Goal: Information Seeking & Learning: Compare options

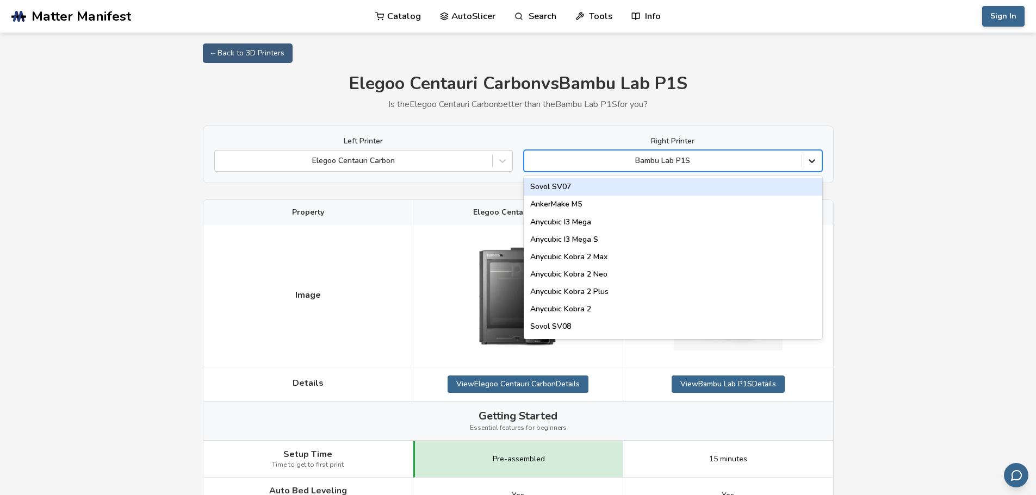
click at [812, 162] on icon at bounding box center [812, 162] width 7 height 4
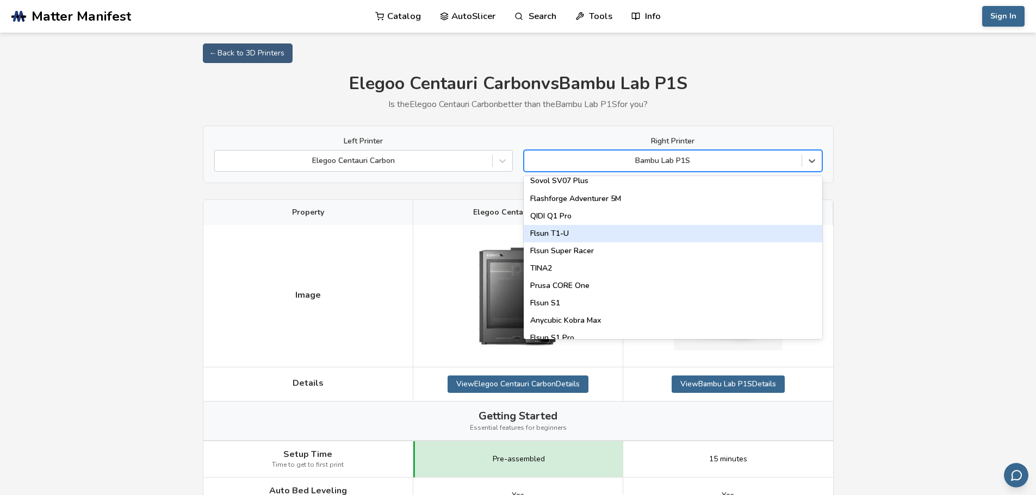
scroll to position [1394, 0]
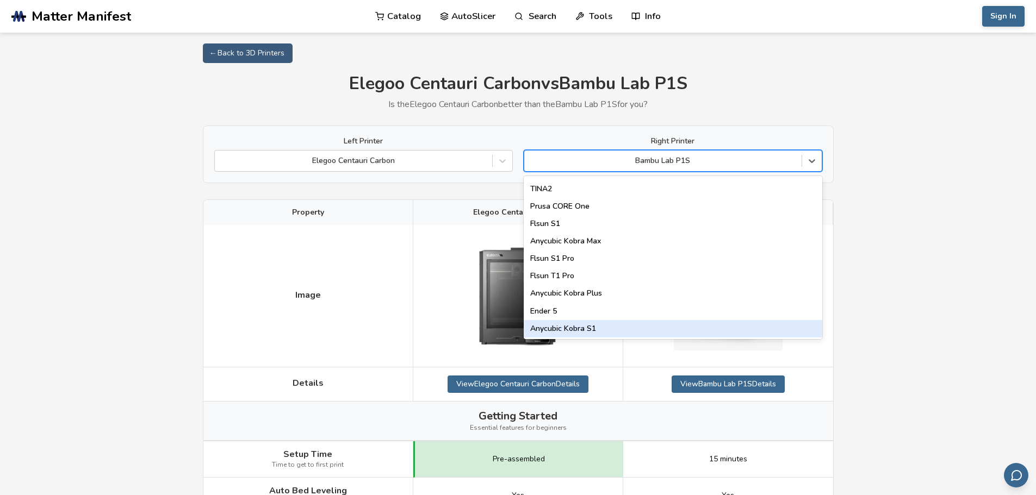
click at [600, 336] on div "Anycubic Kobra S1" at bounding box center [673, 328] width 299 height 17
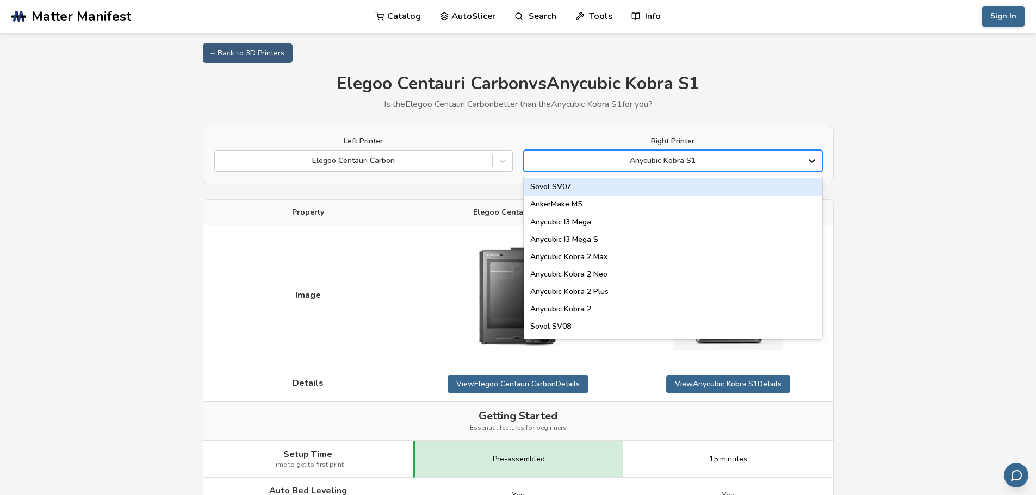
click at [809, 160] on icon at bounding box center [812, 162] width 7 height 4
click at [596, 180] on div "Sovol SV07" at bounding box center [673, 186] width 299 height 17
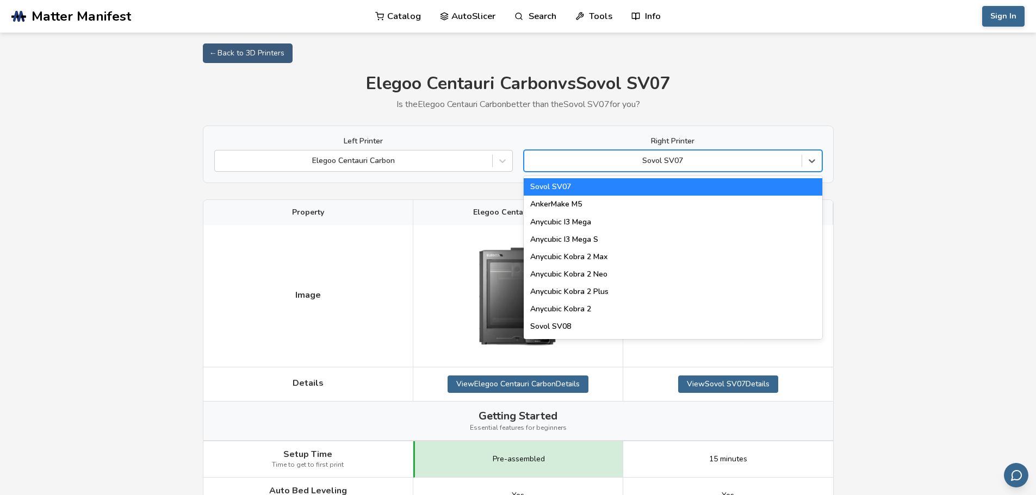
click at [616, 157] on div at bounding box center [663, 161] width 266 height 11
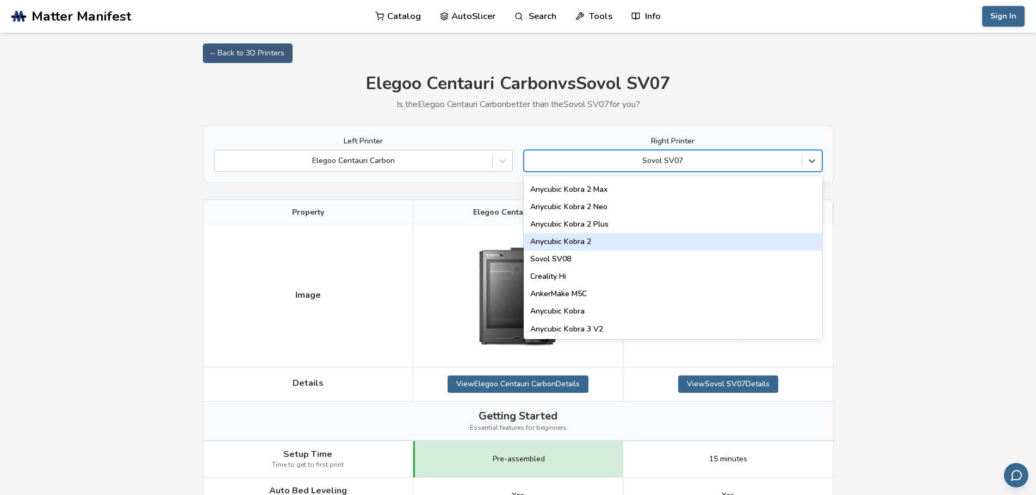
scroll to position [69, 0]
click at [605, 238] on div "Anycubic Kobra 2" at bounding box center [673, 240] width 299 height 17
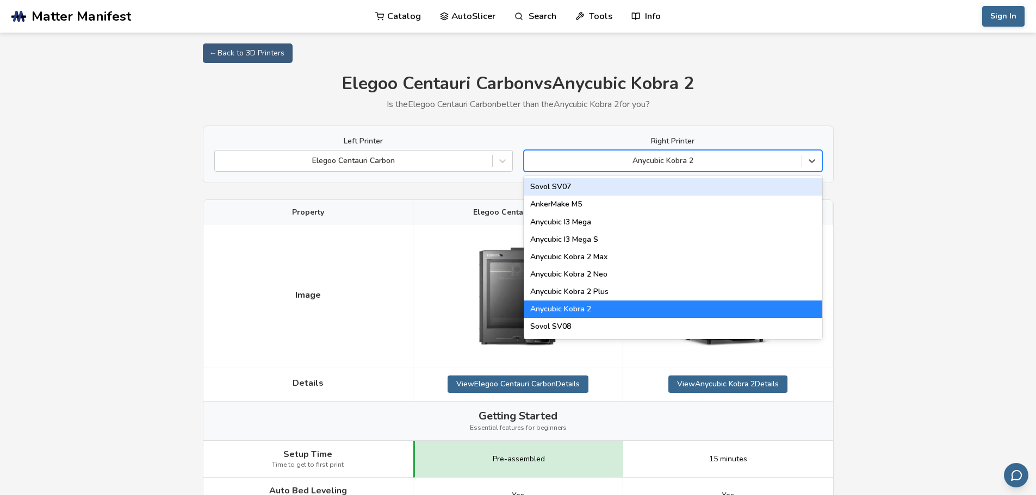
click at [645, 156] on div at bounding box center [663, 161] width 266 height 11
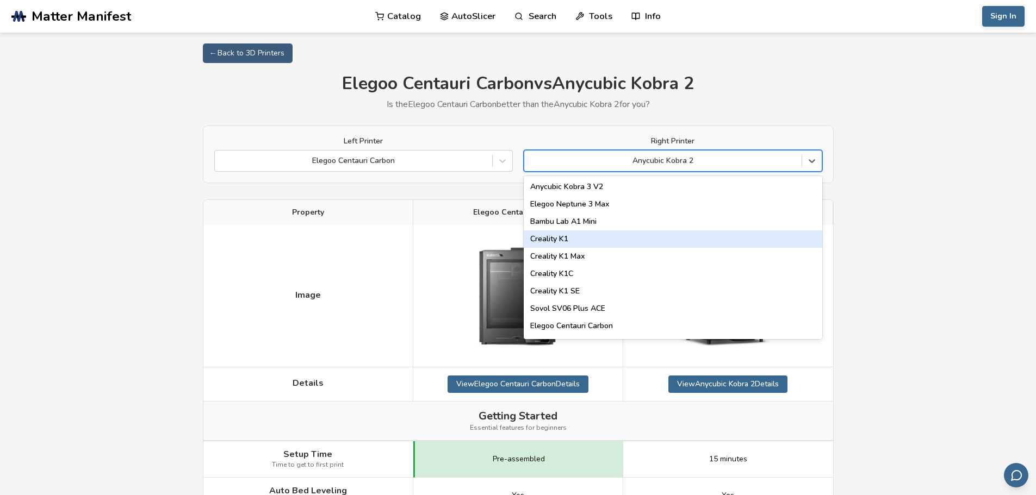
scroll to position [210, 0]
click at [680, 235] on div "Creality K1" at bounding box center [673, 238] width 299 height 17
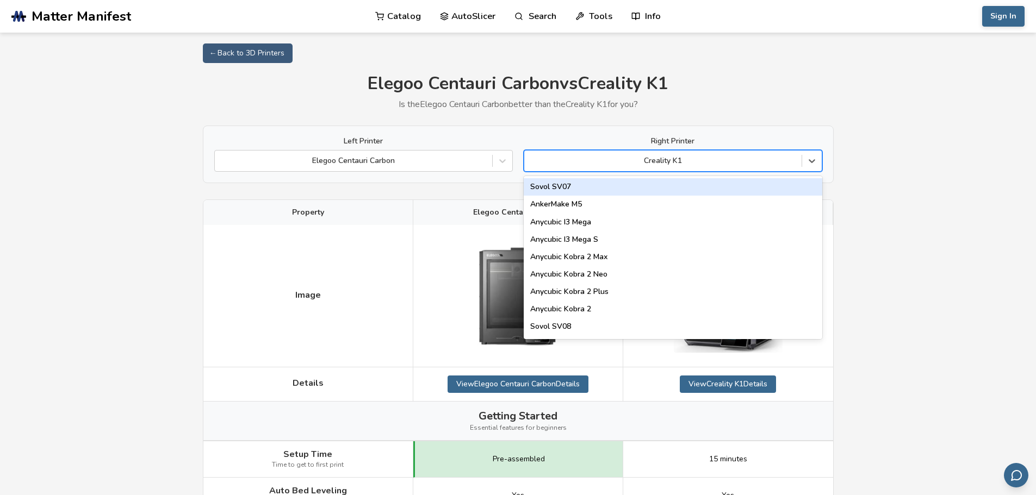
click at [717, 158] on div at bounding box center [663, 161] width 266 height 11
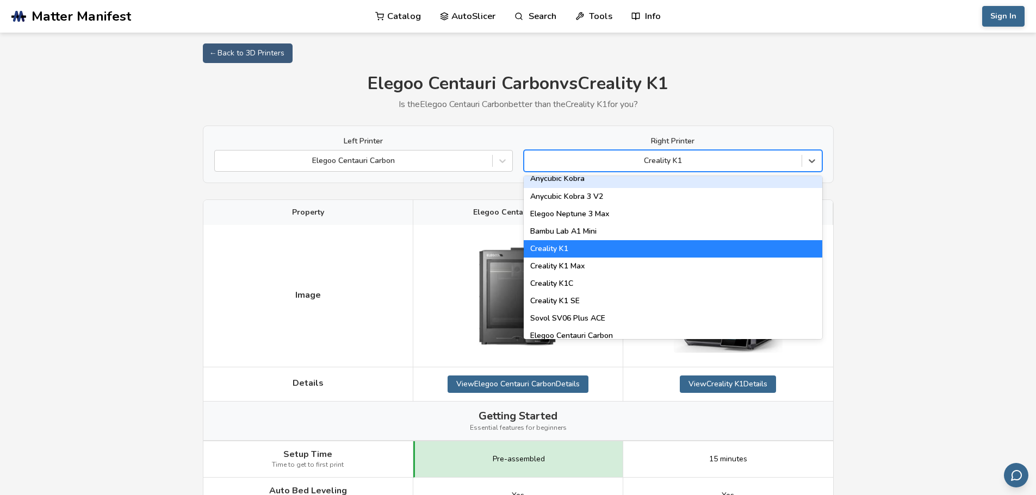
scroll to position [205, 0]
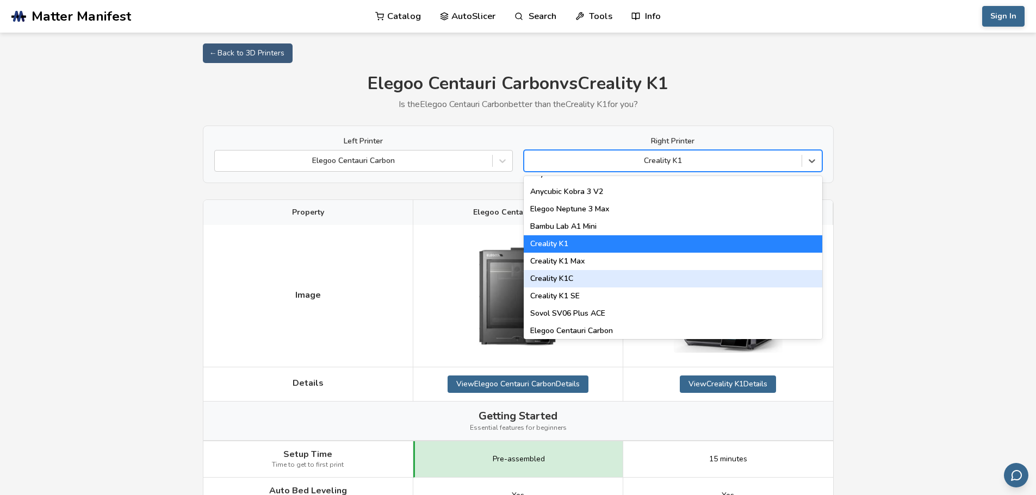
click at [669, 285] on div "Creality K1C" at bounding box center [673, 278] width 299 height 17
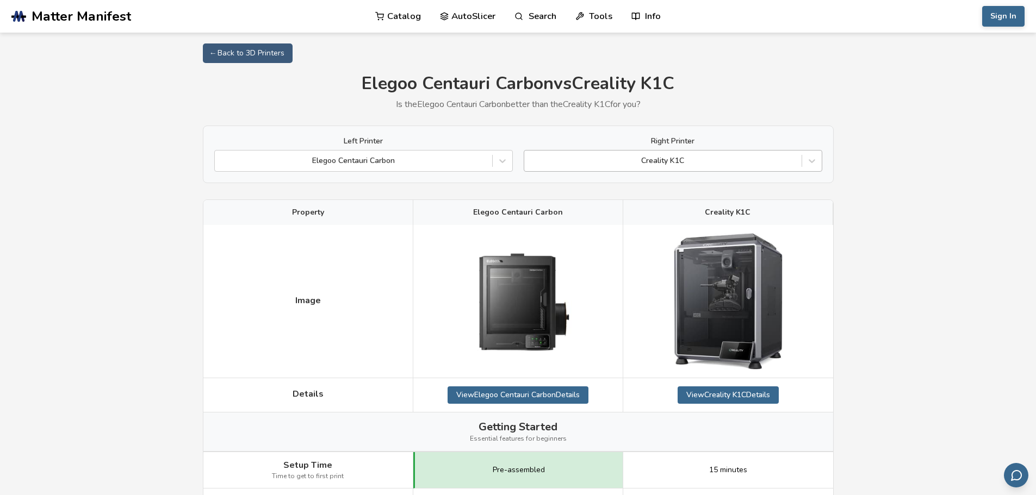
click at [705, 153] on div "Creality K1C" at bounding box center [673, 161] width 299 height 22
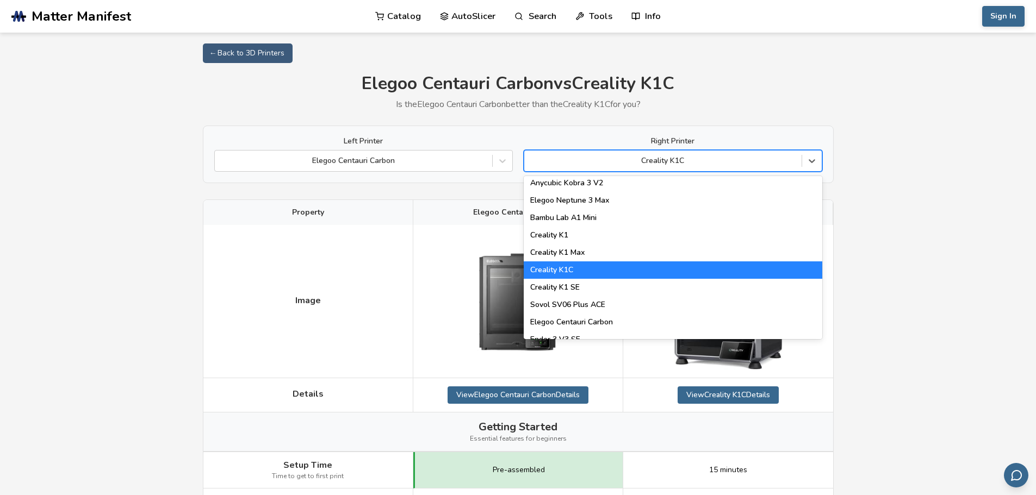
scroll to position [220, 0]
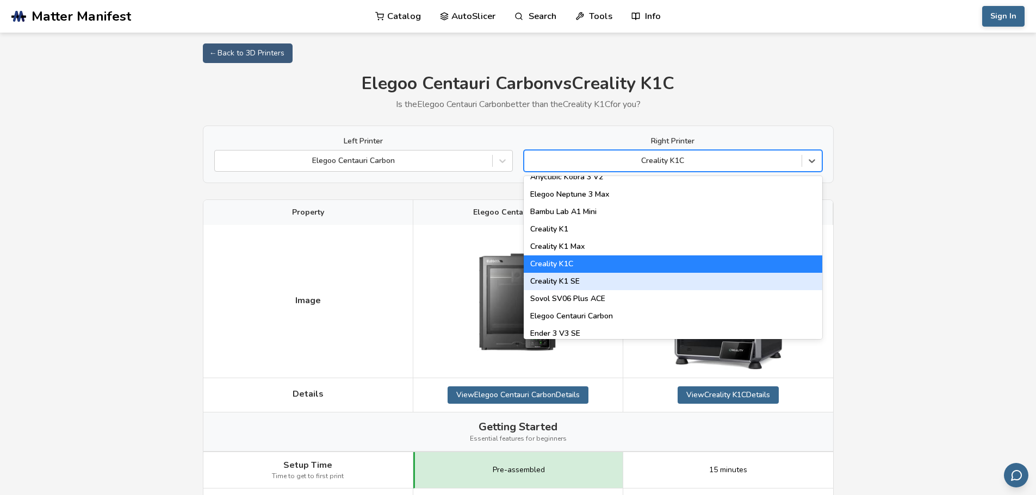
click at [689, 274] on div "Creality K1 SE" at bounding box center [673, 281] width 299 height 17
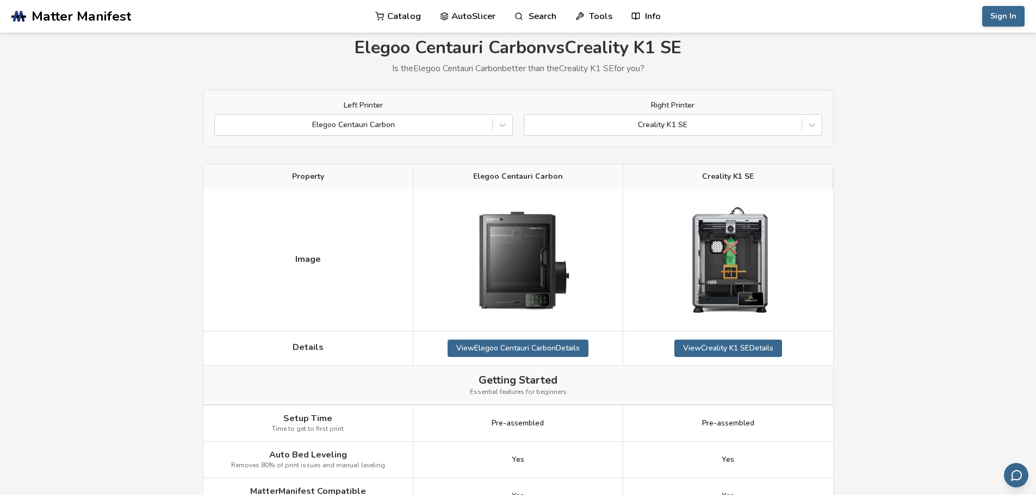
scroll to position [37, 0]
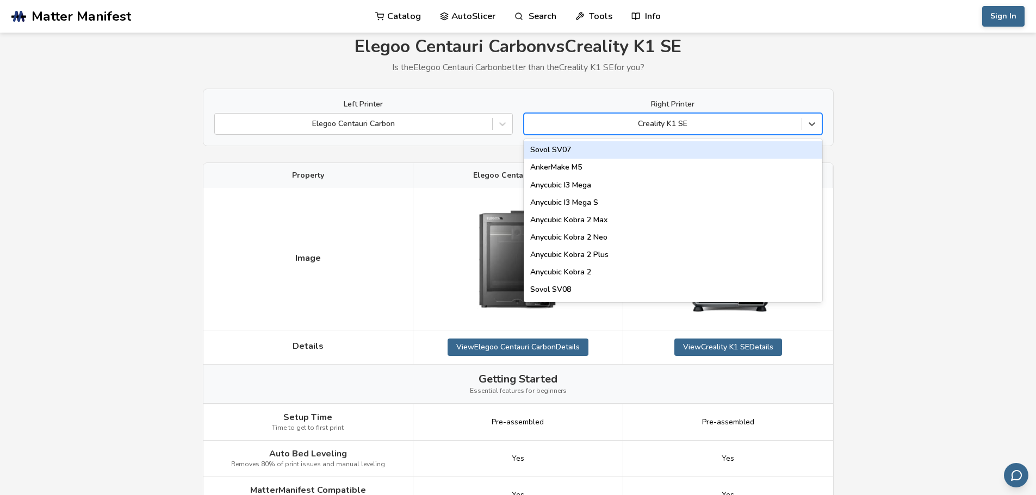
click at [660, 119] on div at bounding box center [663, 124] width 266 height 11
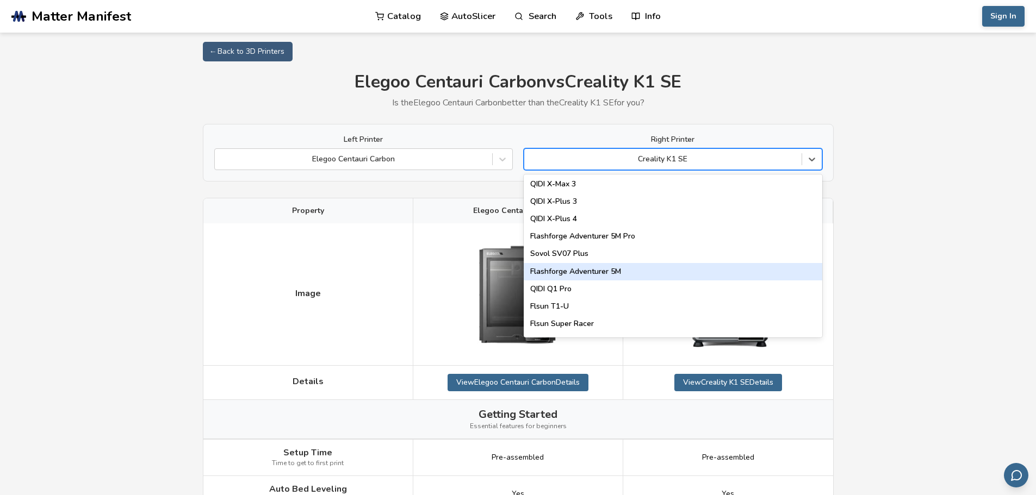
scroll to position [1241, 0]
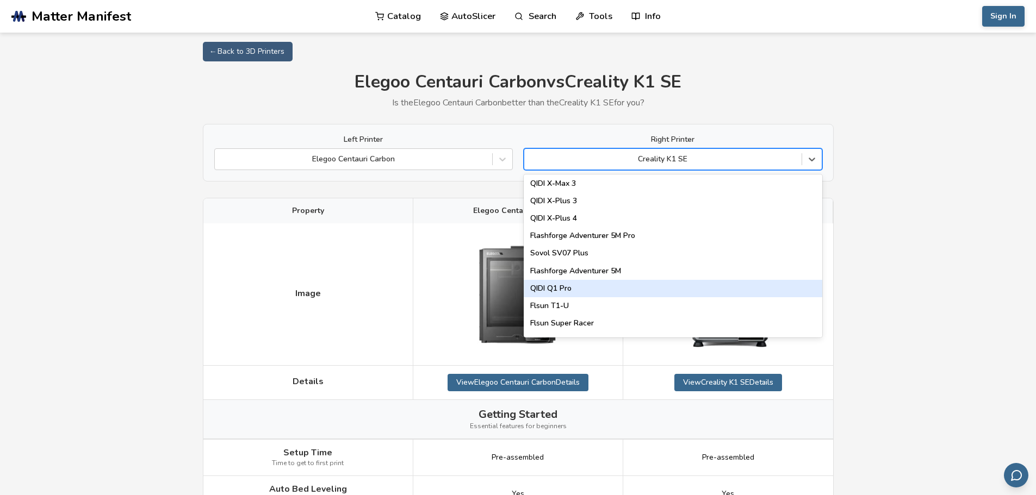
click at [640, 291] on div "QIDI Q1 Pro" at bounding box center [673, 288] width 299 height 17
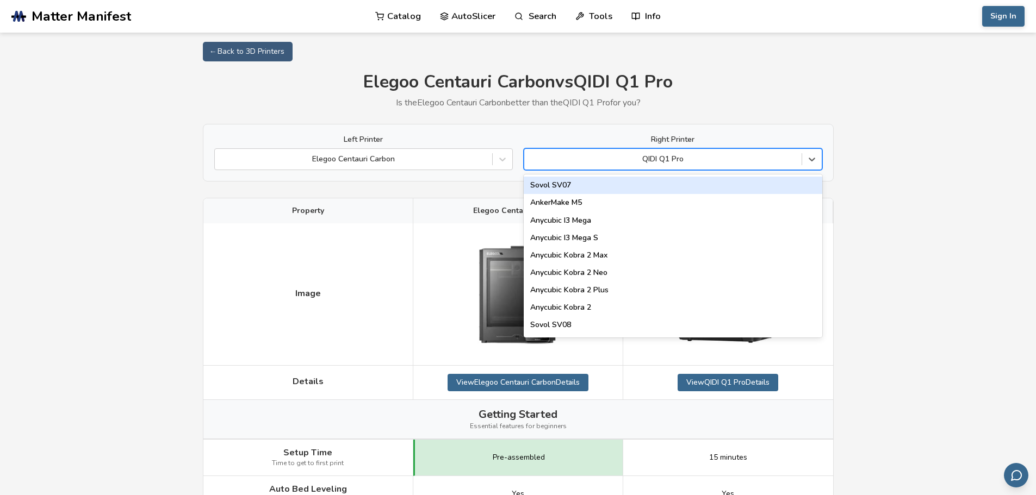
click at [652, 158] on div at bounding box center [663, 159] width 266 height 11
type input "*"
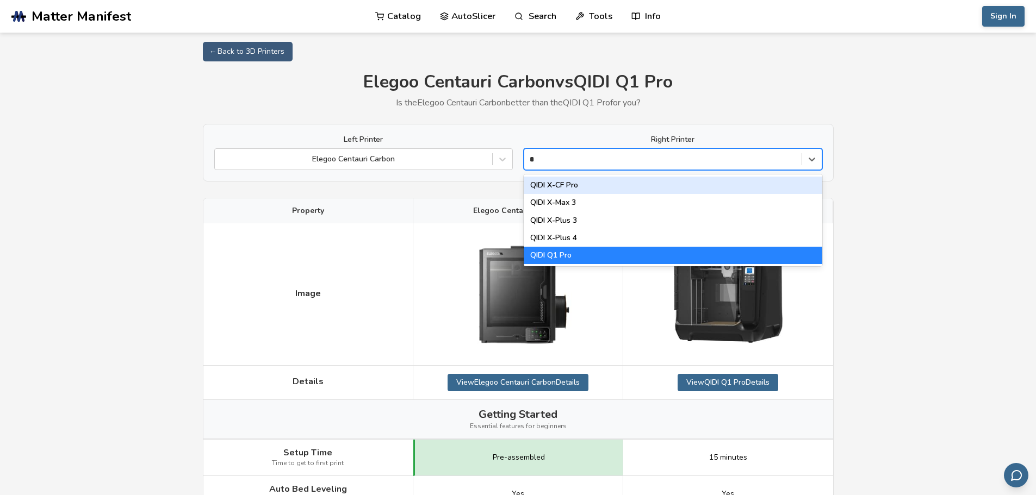
click at [618, 187] on div "QIDI X-CF Pro" at bounding box center [673, 185] width 299 height 17
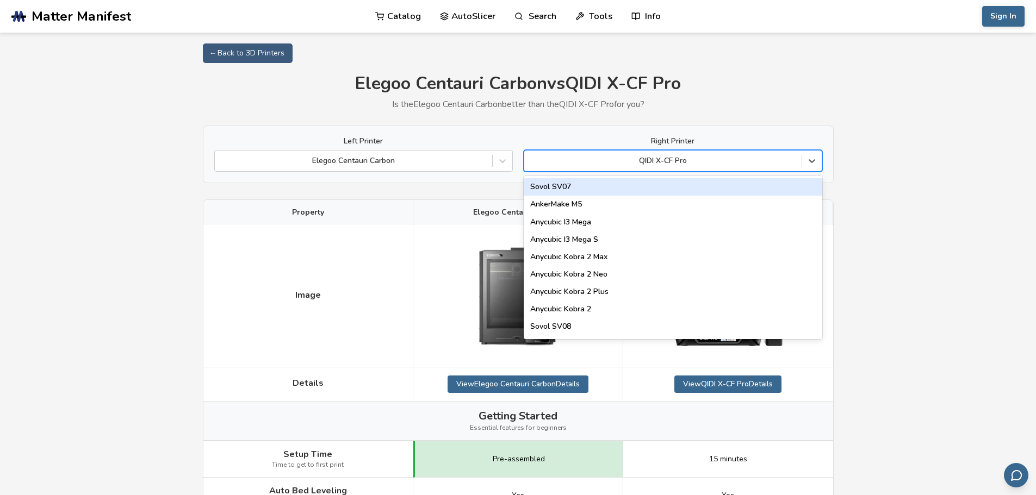
click at [641, 152] on div "QIDI X-CF Pro" at bounding box center [673, 161] width 299 height 22
type input "*"
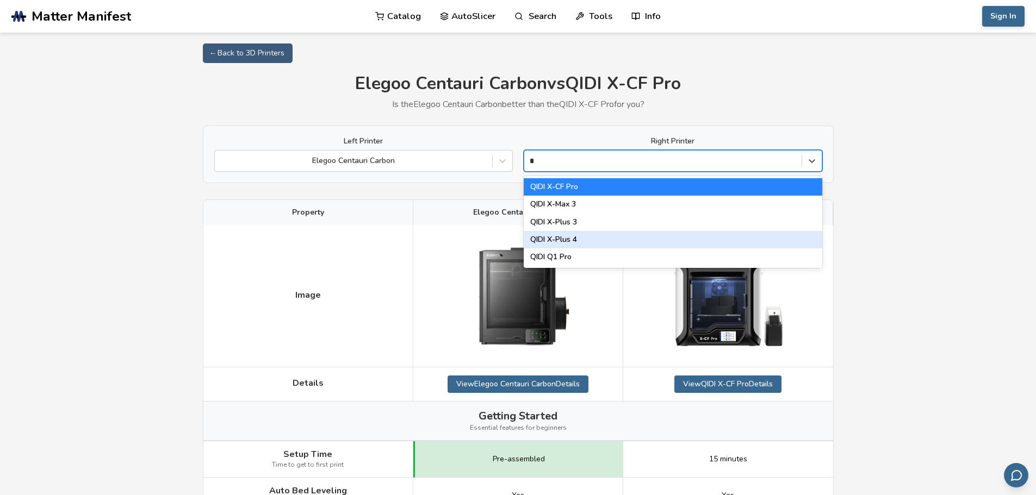
click at [584, 239] on div "QIDI X-Plus 4" at bounding box center [673, 239] width 299 height 17
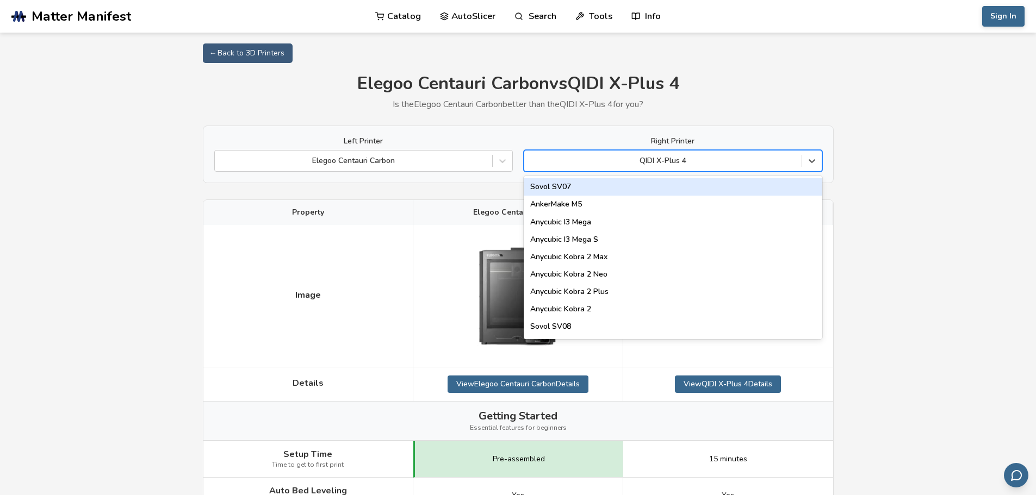
click at [597, 153] on div "QIDI X-Plus 4" at bounding box center [673, 161] width 299 height 22
type input "*"
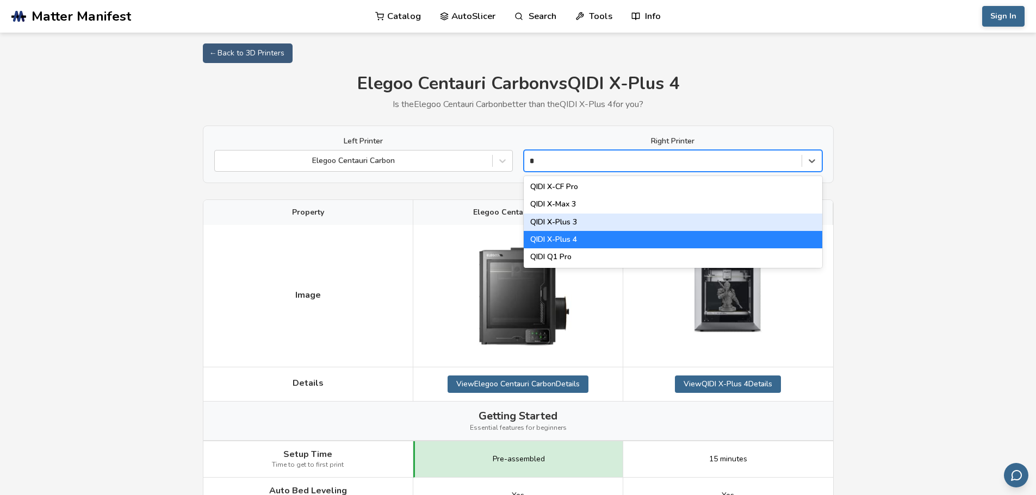
click at [584, 225] on div "QIDI X-Plus 3" at bounding box center [673, 222] width 299 height 17
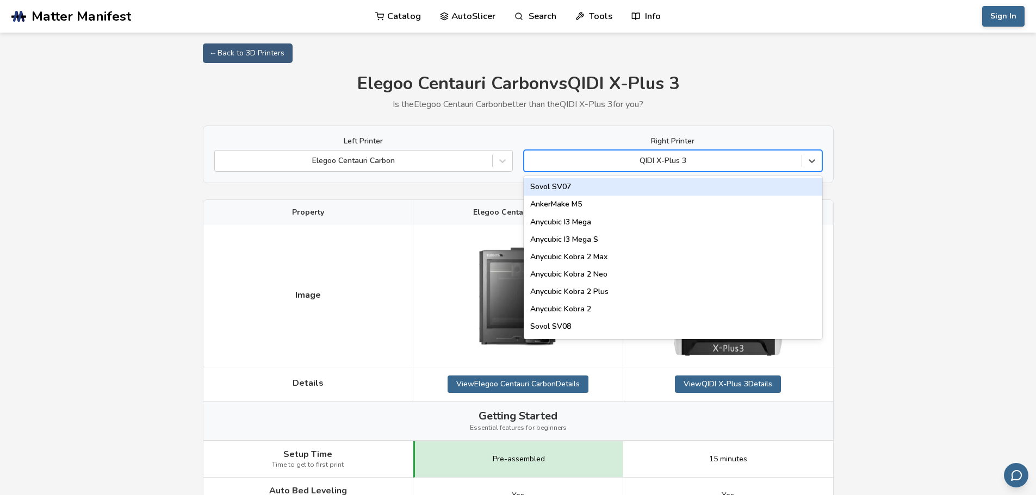
click at [599, 159] on div at bounding box center [663, 161] width 266 height 11
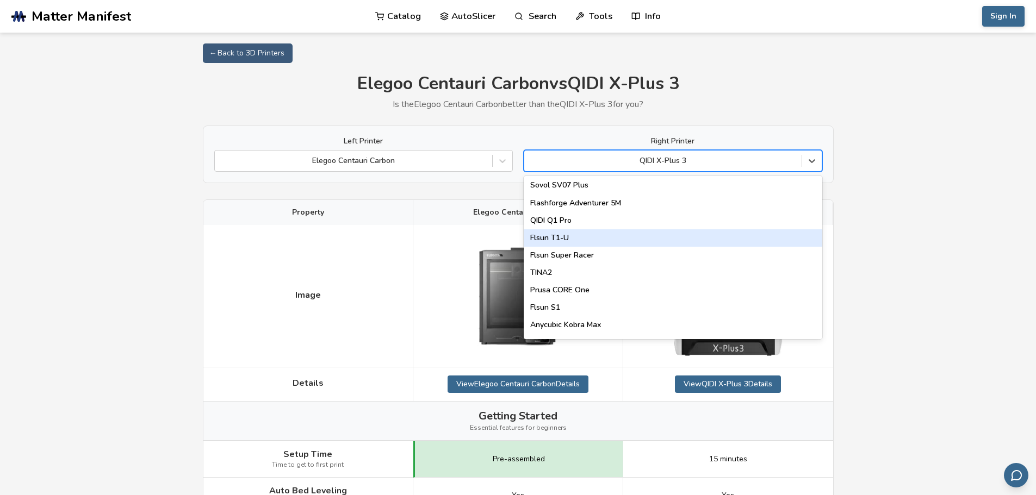
scroll to position [1311, 0]
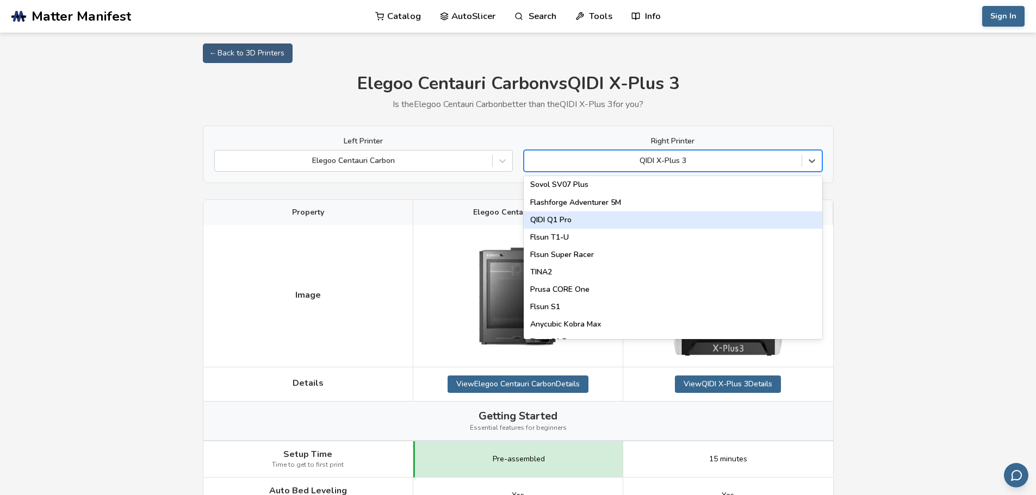
click at [588, 214] on div "QIDI Q1 Pro" at bounding box center [673, 220] width 299 height 17
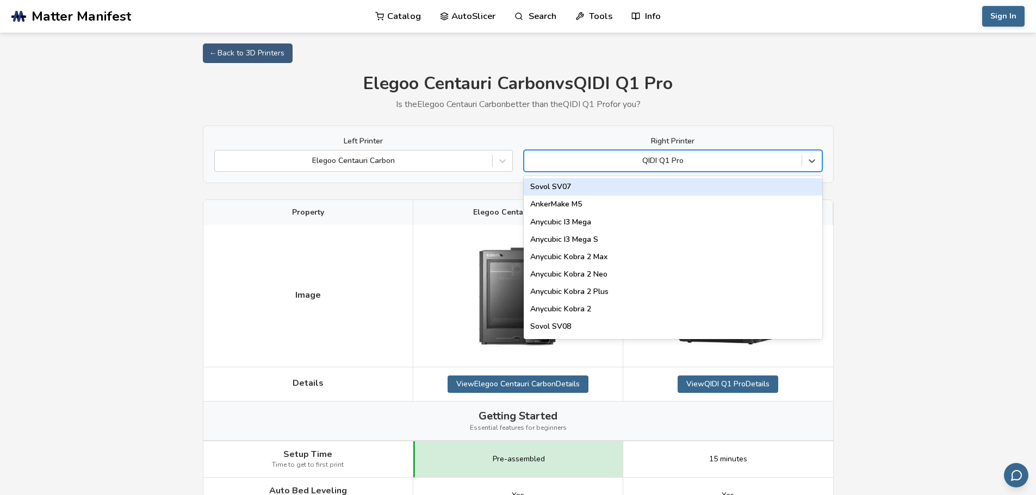
click at [578, 157] on div at bounding box center [663, 161] width 266 height 11
type input "***"
